Goal: Transaction & Acquisition: Purchase product/service

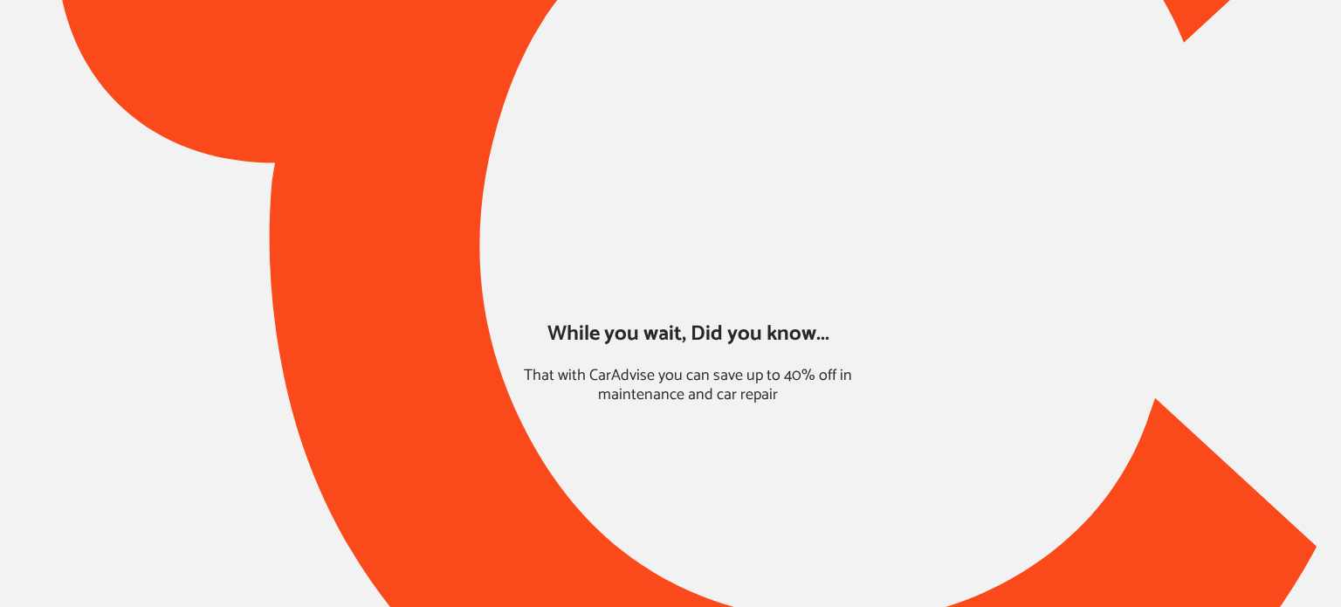
type input "*****"
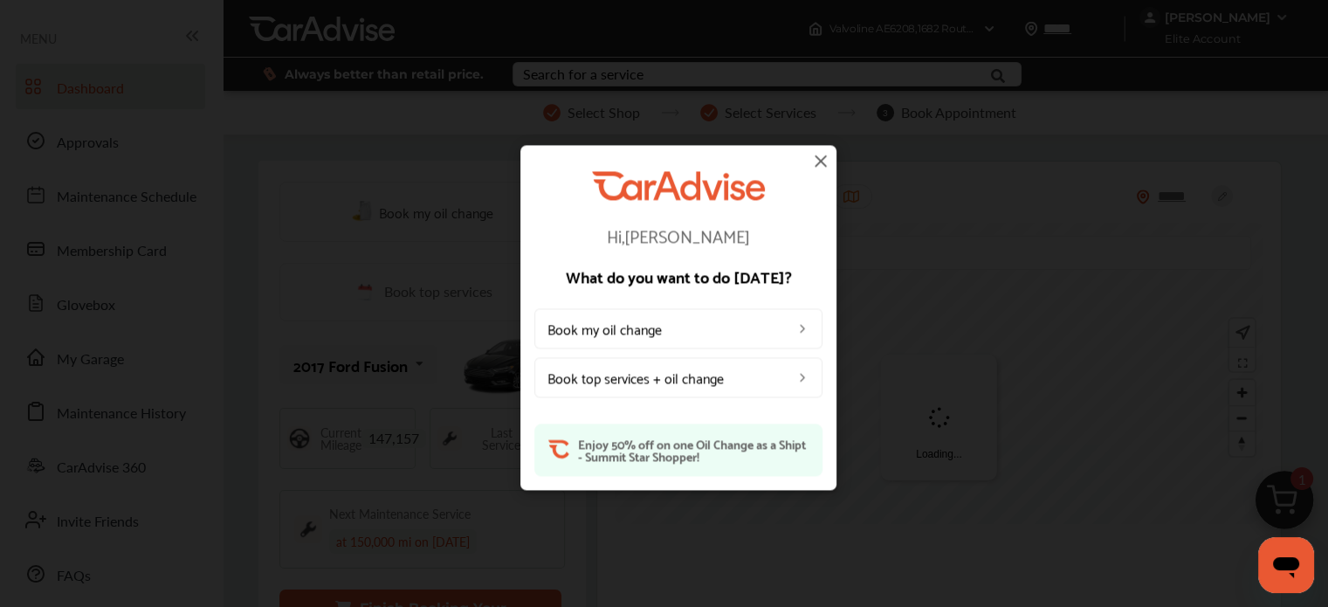
click at [816, 156] on img at bounding box center [820, 160] width 21 height 21
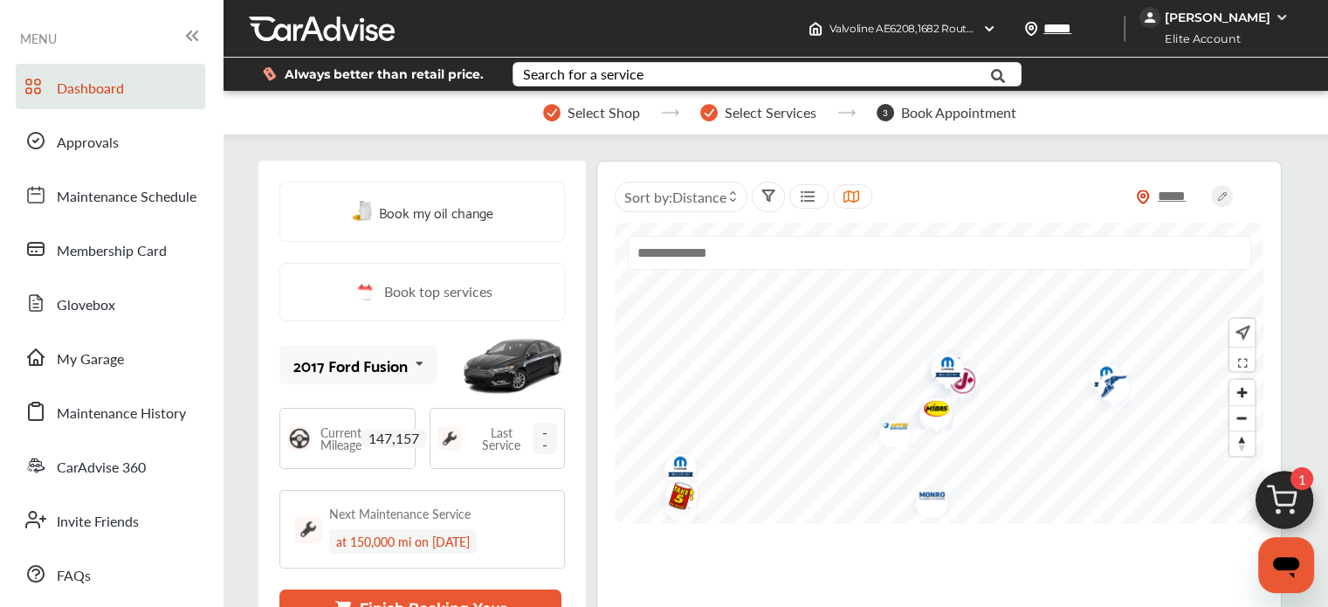
click at [1284, 473] on img at bounding box center [1284, 505] width 84 height 84
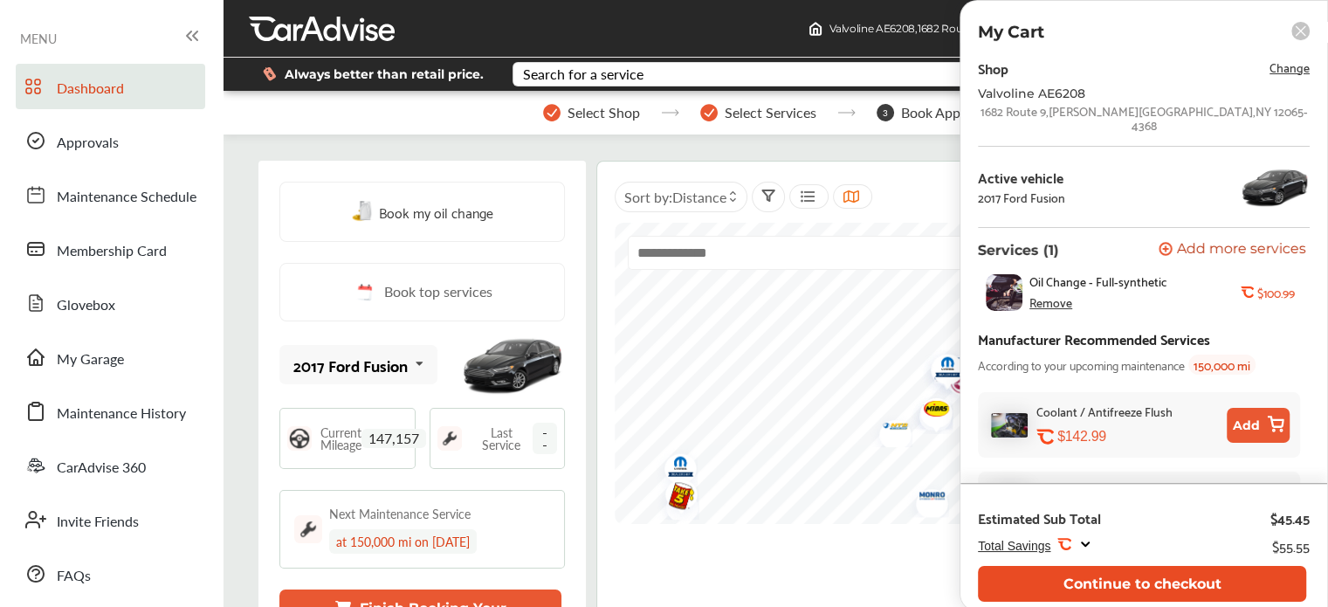
click at [1174, 584] on button "Continue to checkout" at bounding box center [1142, 584] width 328 height 36
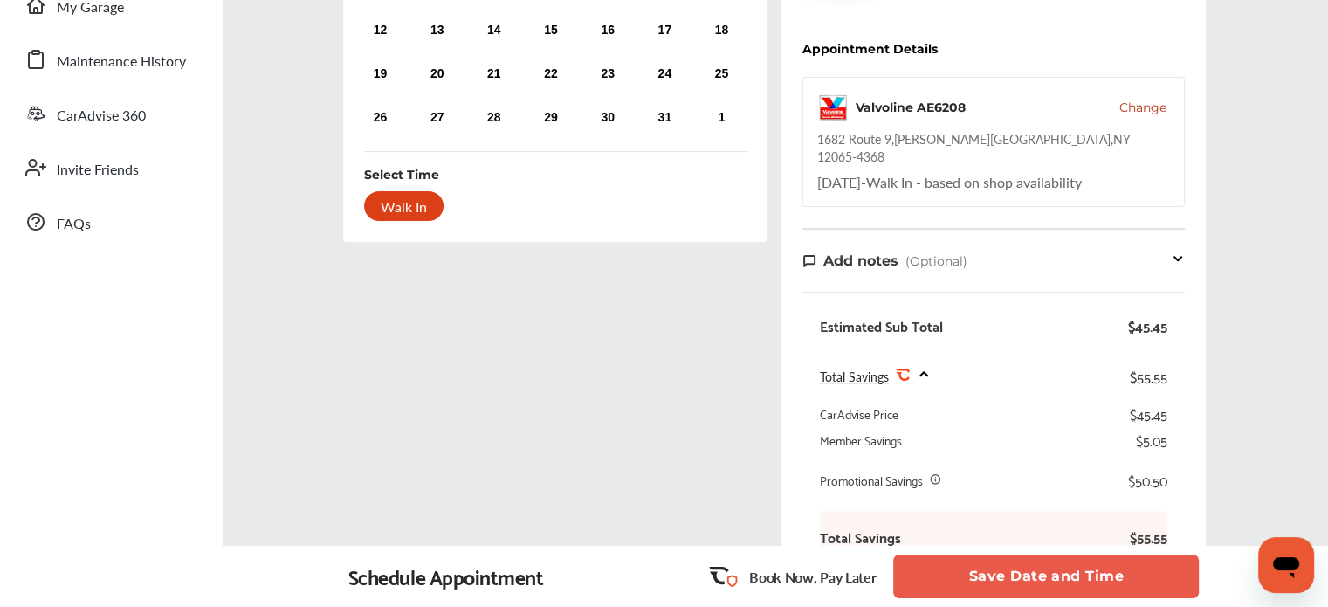
scroll to position [354, 0]
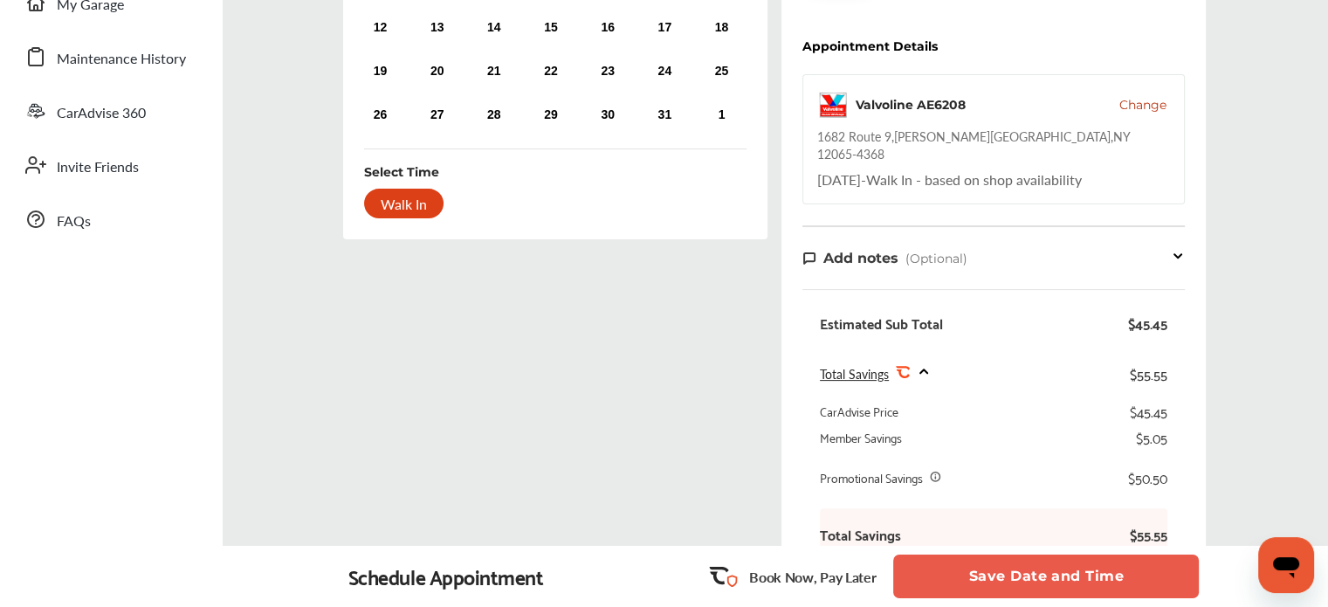
click at [936, 472] on icon at bounding box center [935, 476] width 9 height 9
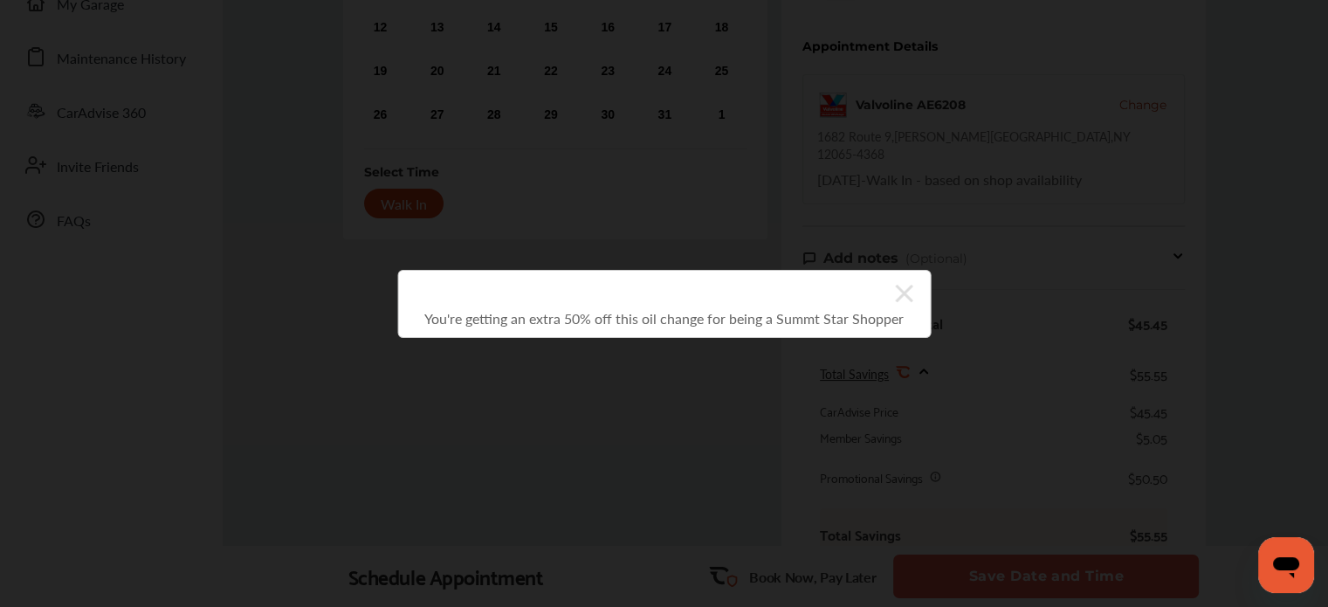
click at [904, 292] on icon at bounding box center [903, 293] width 17 height 28
